Goal: Task Accomplishment & Management: Use online tool/utility

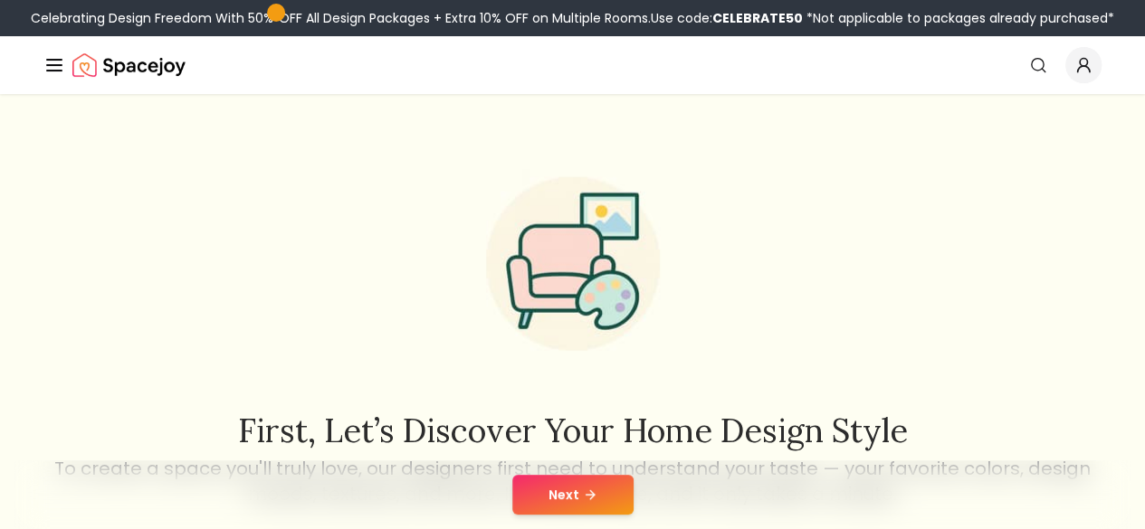
click at [573, 500] on button "Next" at bounding box center [572, 495] width 121 height 40
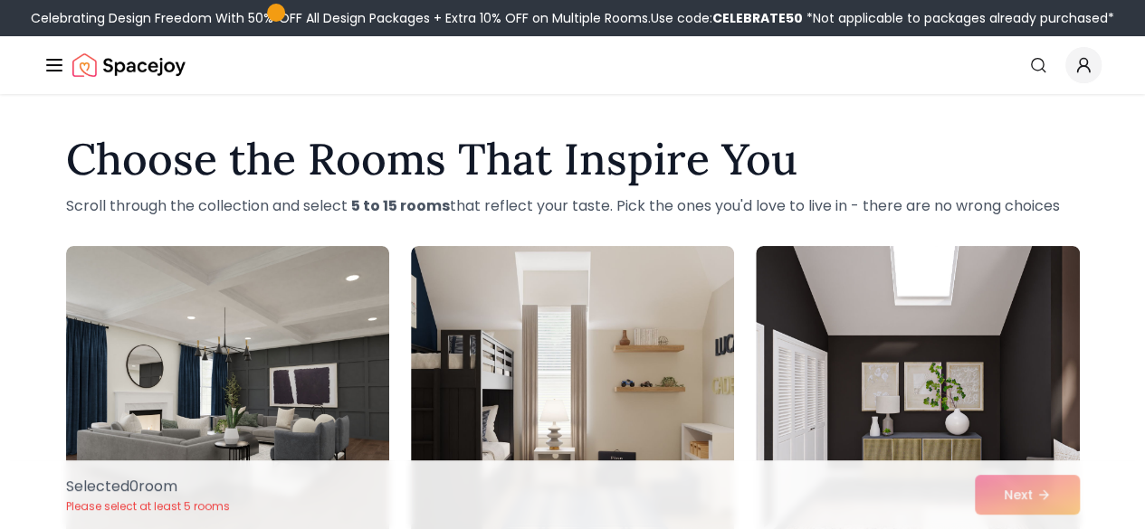
click at [1012, 488] on div "Selected 0 room Please select at least 5 rooms Next" at bounding box center [573, 495] width 1043 height 69
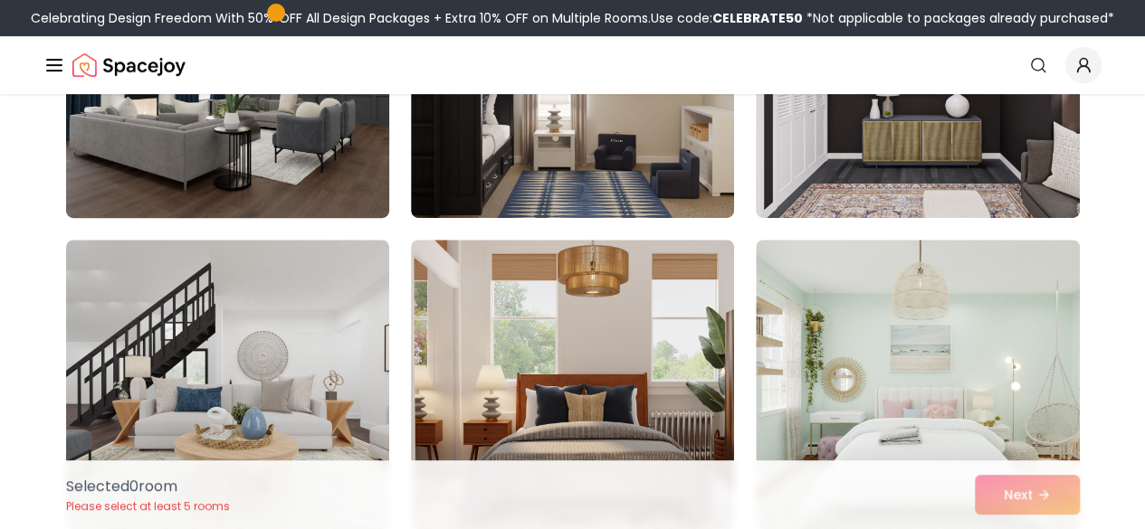
scroll to position [333, 0]
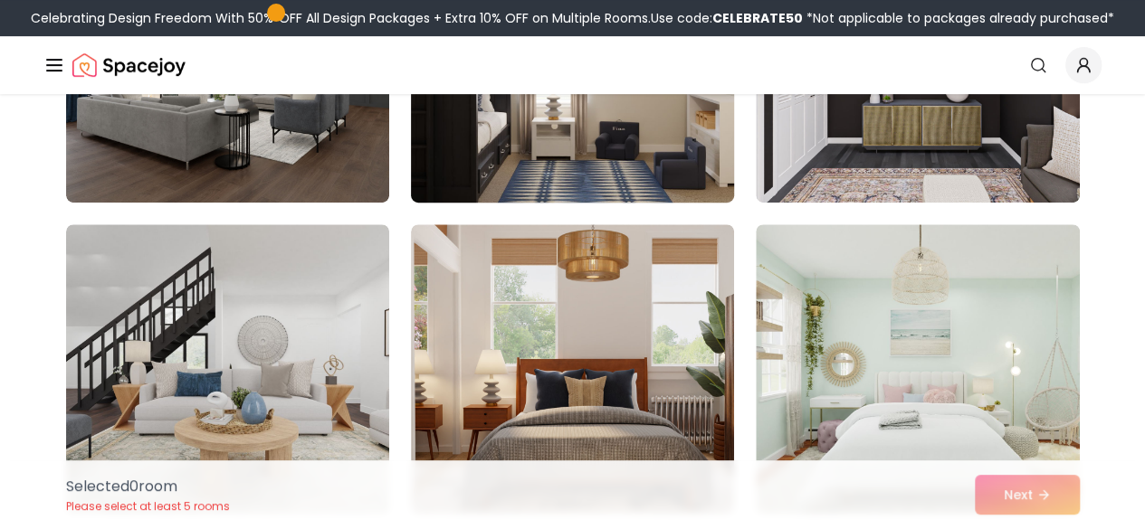
click at [529, 195] on img at bounding box center [572, 58] width 339 height 304
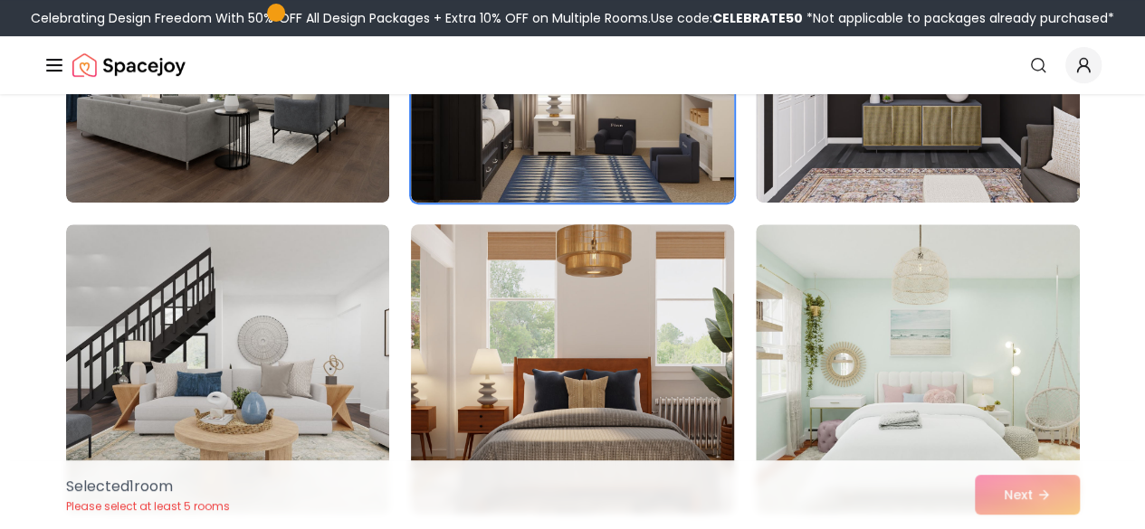
scroll to position [230, 0]
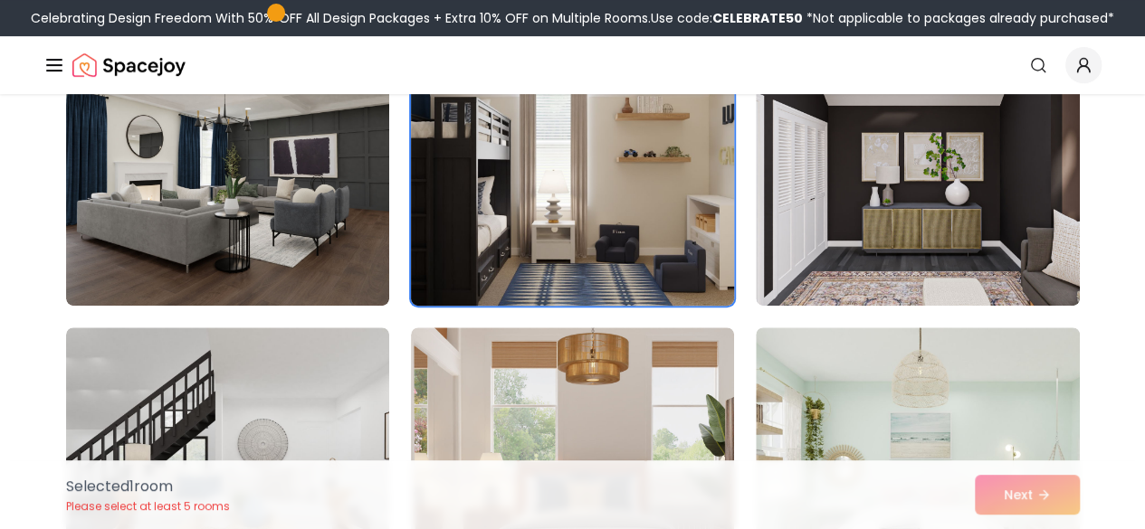
click at [574, 244] on img at bounding box center [572, 161] width 339 height 304
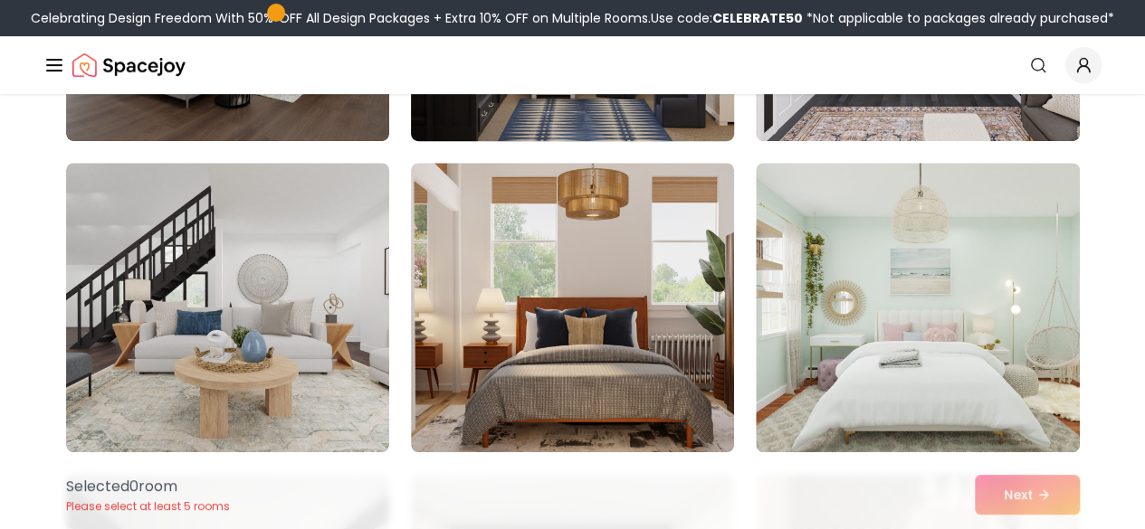
scroll to position [396, 0]
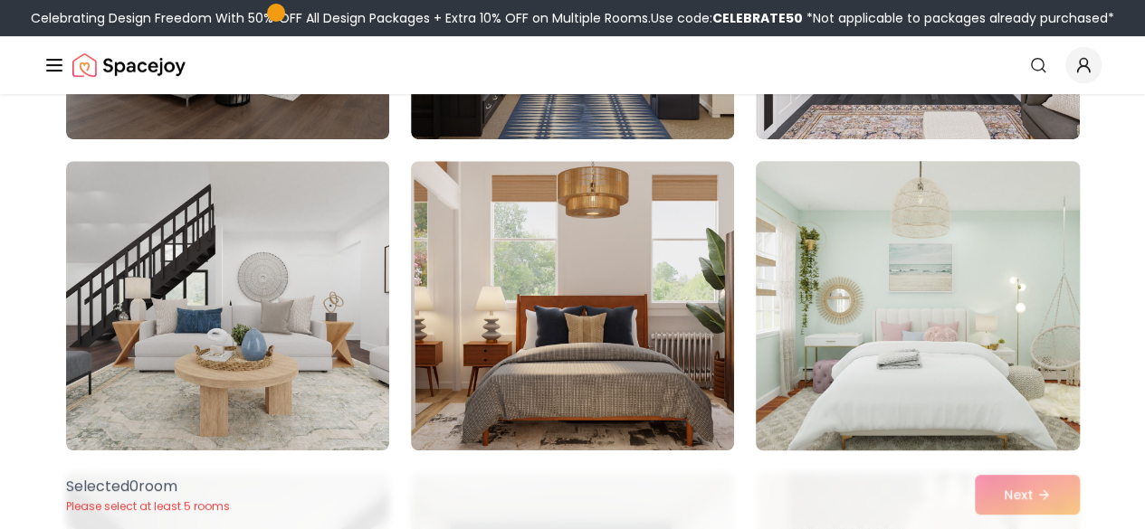
click at [899, 295] on img at bounding box center [917, 306] width 339 height 304
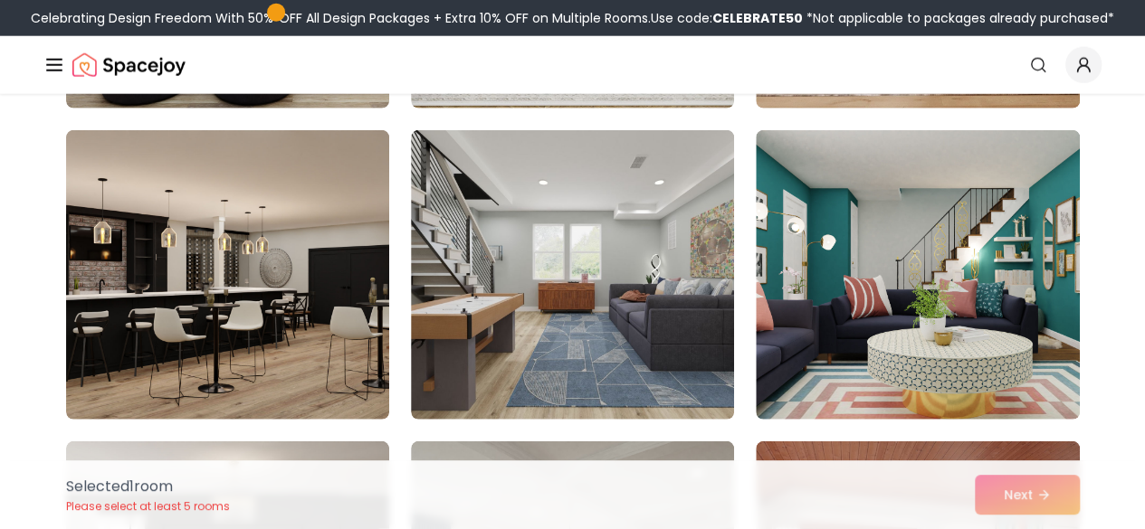
scroll to position [2303, 0]
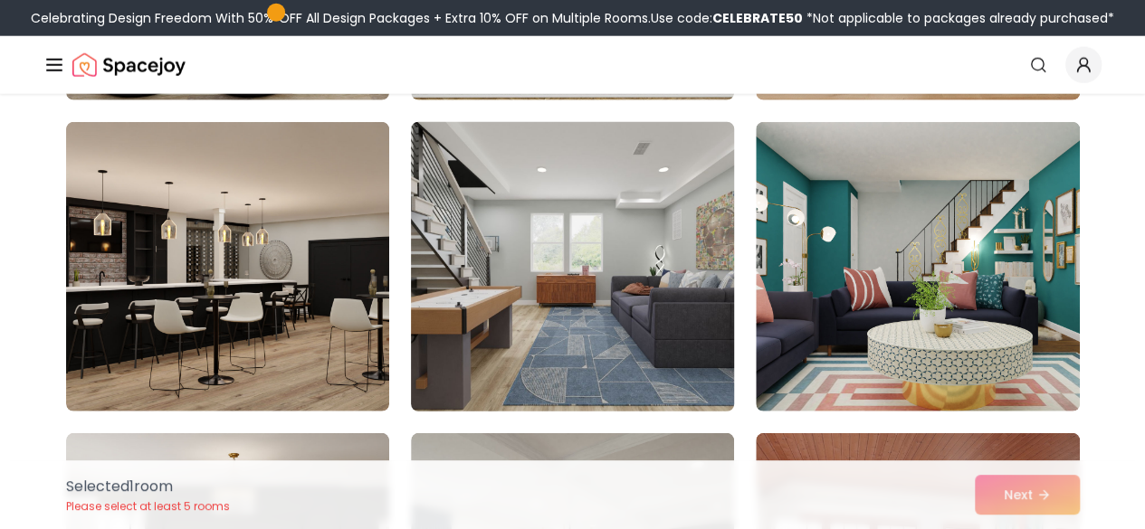
click at [652, 310] on img at bounding box center [572, 267] width 339 height 304
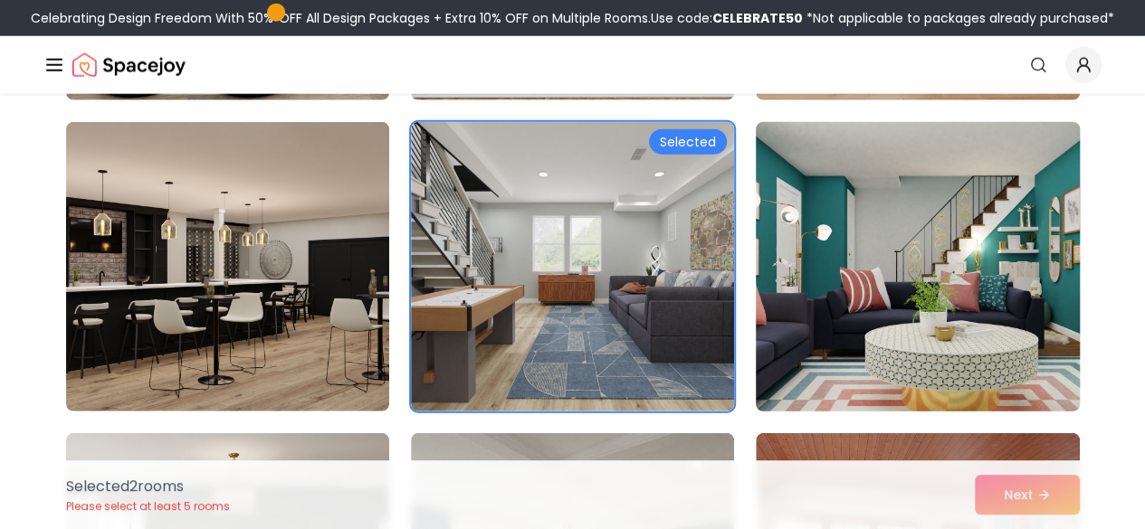
click at [872, 305] on img at bounding box center [917, 267] width 339 height 304
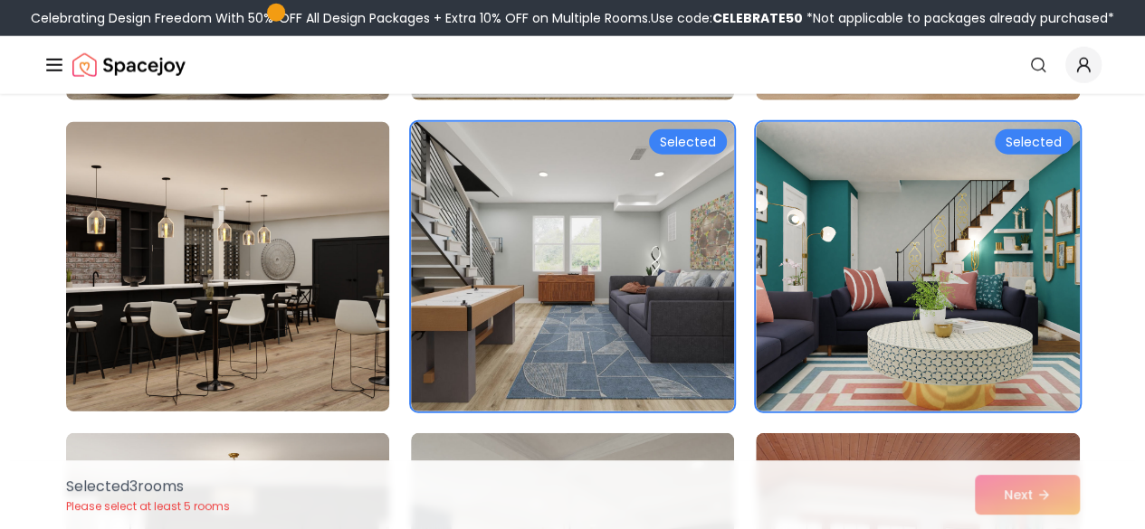
click at [346, 336] on img at bounding box center [227, 267] width 339 height 304
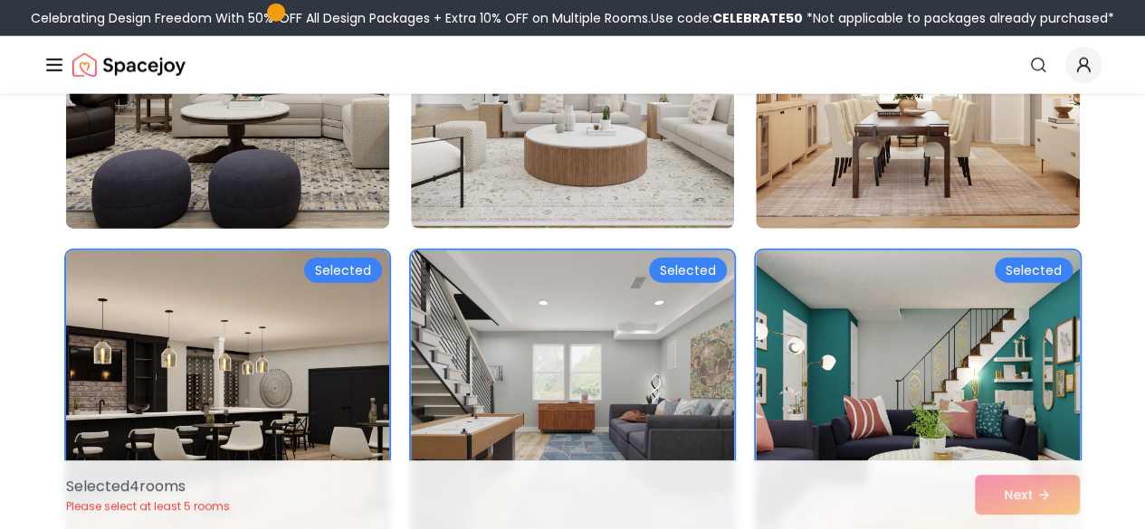
scroll to position [2174, 0]
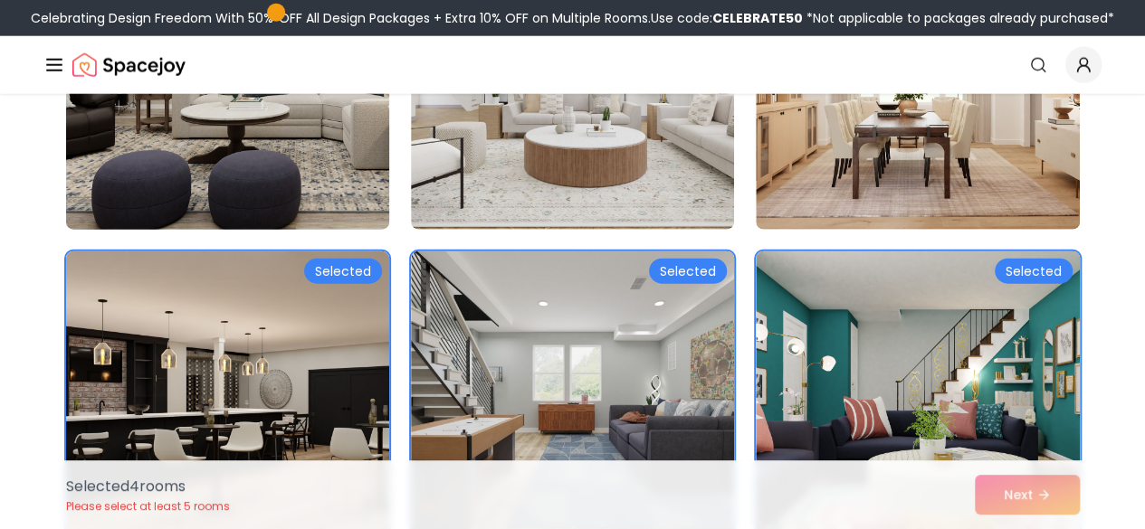
click at [304, 209] on img at bounding box center [227, 85] width 339 height 304
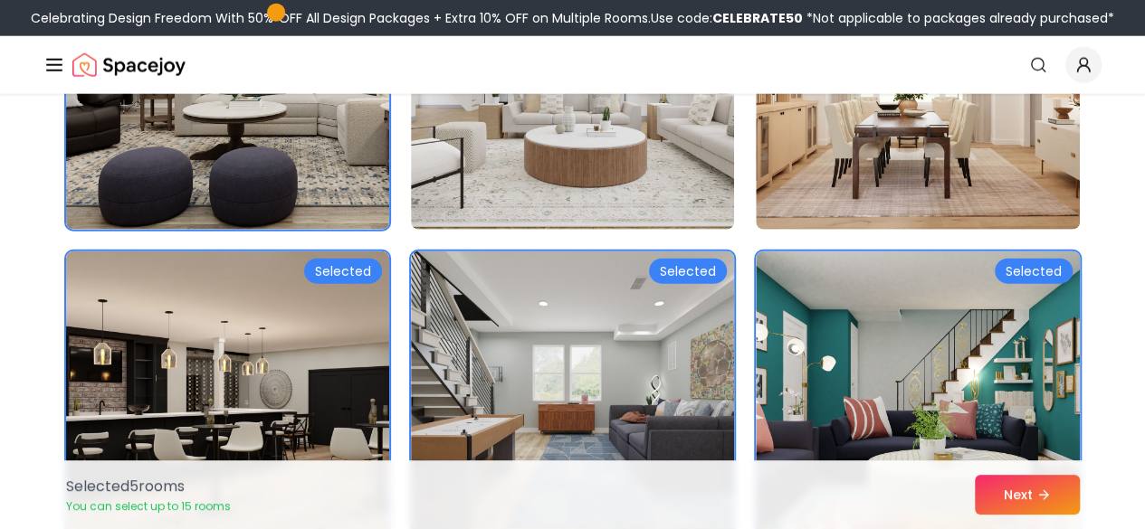
click at [1020, 515] on div "Selected 5 room s You can select up to 15 rooms Next" at bounding box center [573, 495] width 1043 height 69
click at [1019, 508] on button "Next" at bounding box center [1027, 495] width 105 height 40
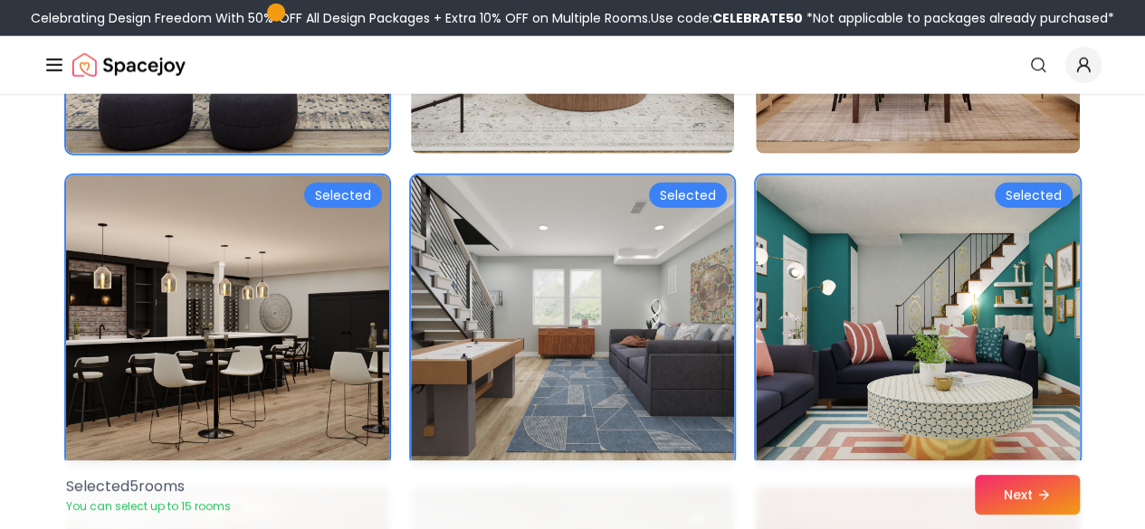
scroll to position [2192, 0]
